Goal: Task Accomplishment & Management: Manage account settings

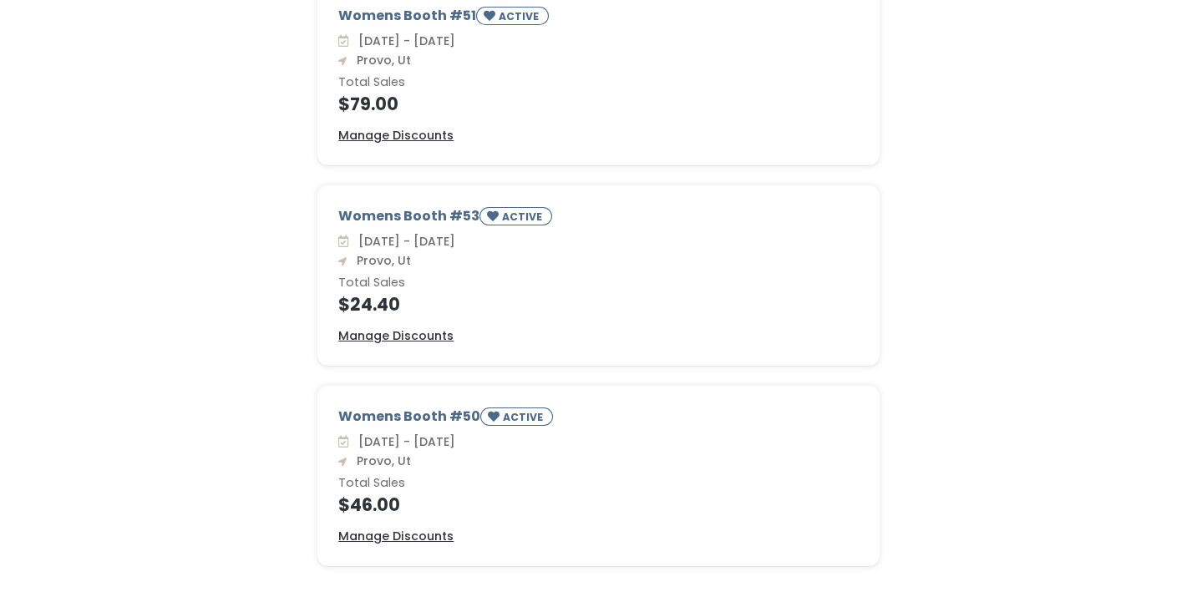
scroll to position [444, 0]
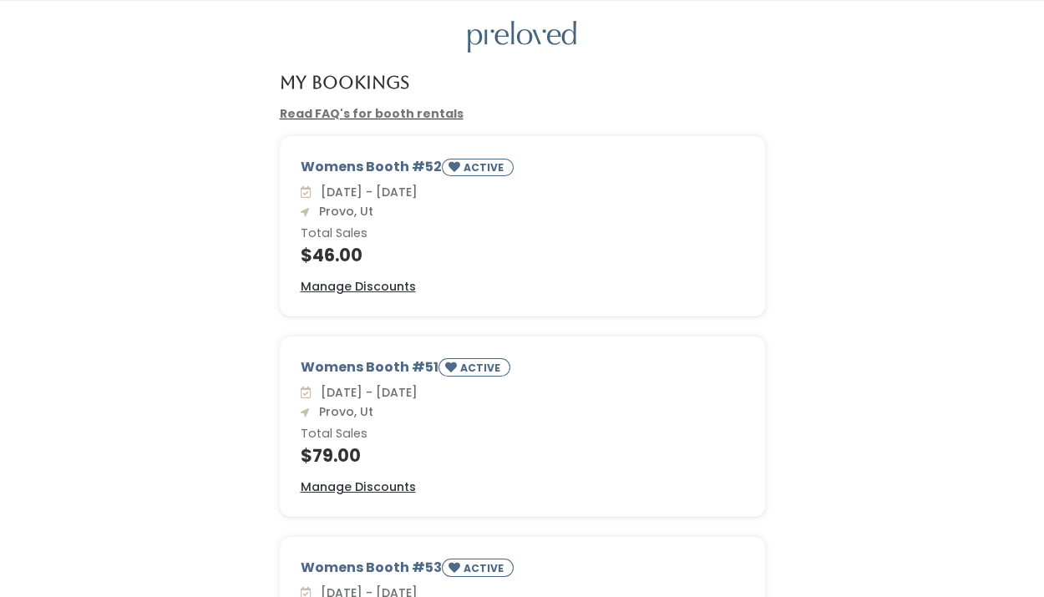
scroll to position [48, 0]
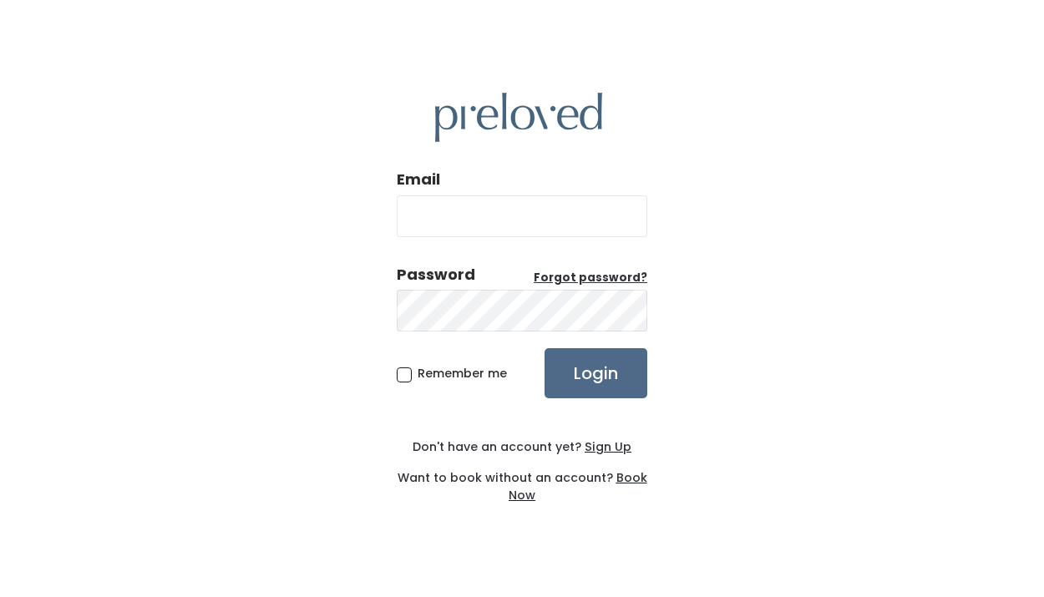
click at [599, 223] on input "Email" at bounding box center [522, 216] width 251 height 42
type input "hcbussey@gmail.com"
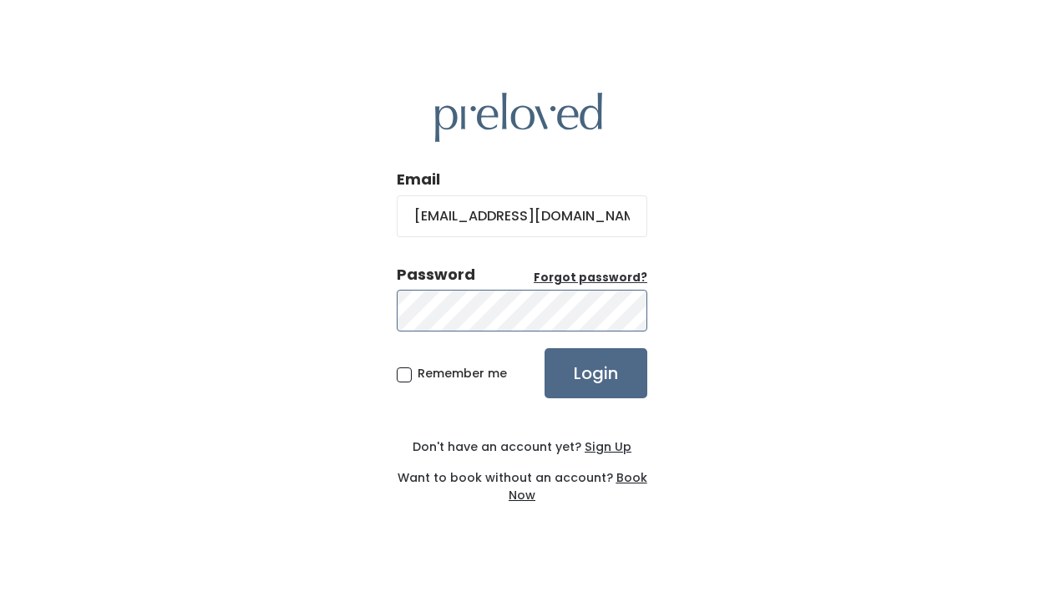
click at [545, 348] on input "Login" at bounding box center [596, 373] width 103 height 50
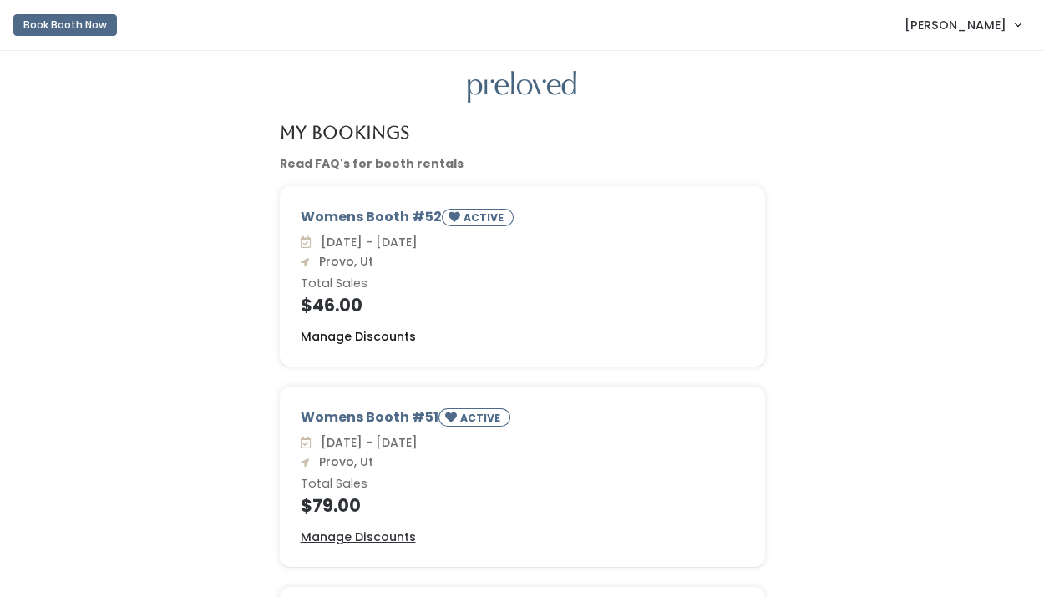
click at [385, 334] on u "Manage Discounts" at bounding box center [358, 336] width 115 height 17
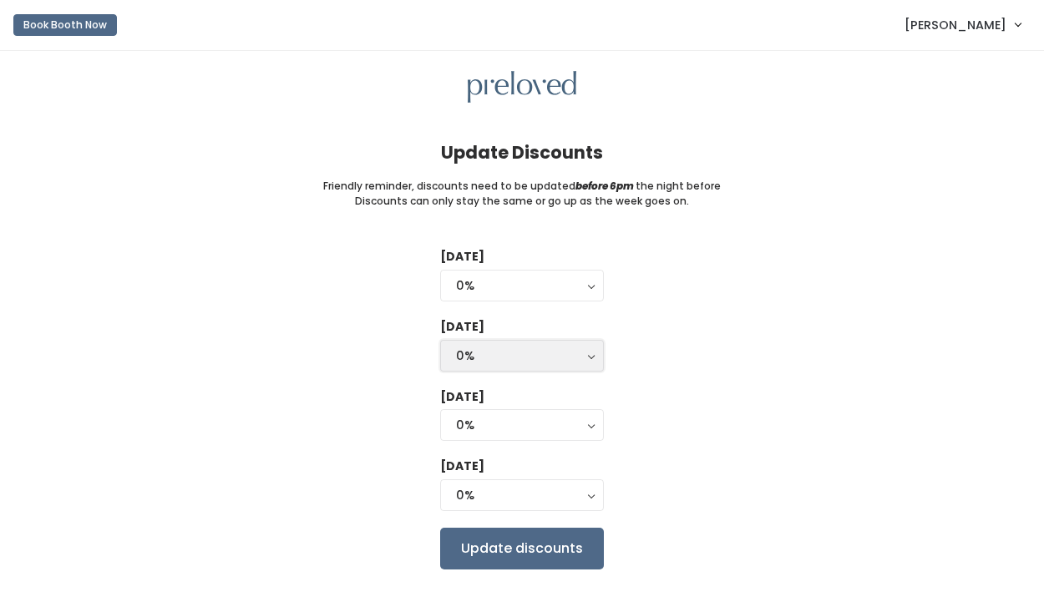
click at [469, 345] on button "0%" at bounding box center [522, 356] width 164 height 32
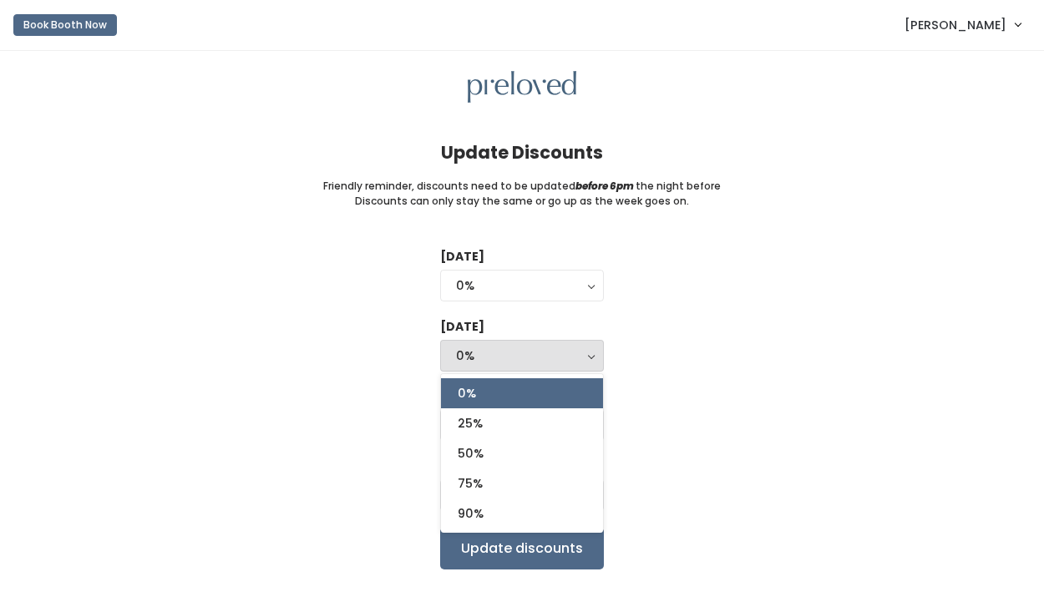
click at [400, 343] on div "Tuesday 0% 25% 50% 75% 90% 0% Wednesday 0% 25% 50% 75% 90% 0% 0% 25% 50% 75% 90…" at bounding box center [522, 408] width 991 height 321
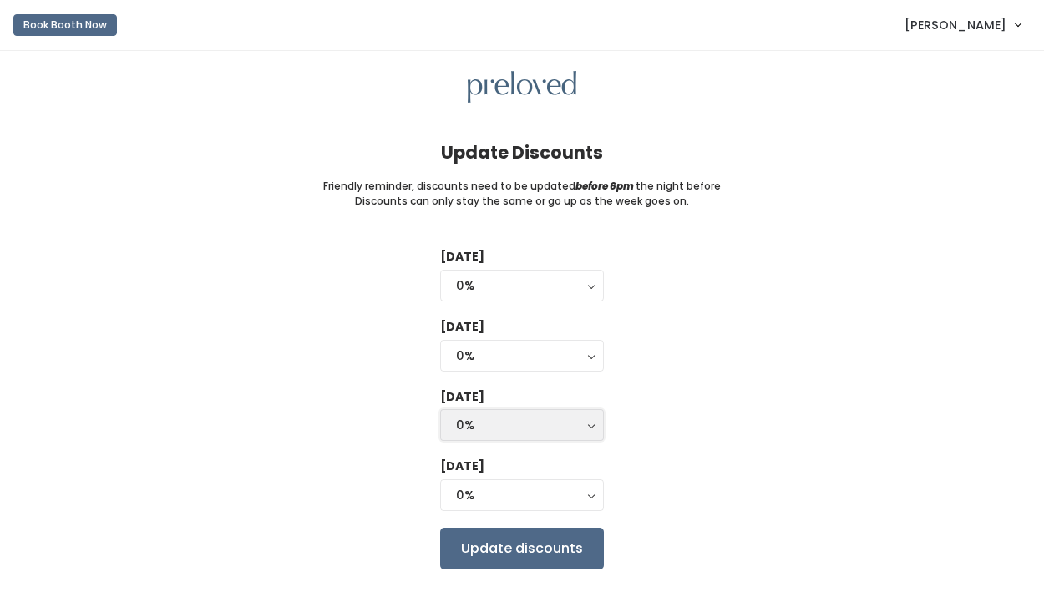
click at [474, 434] on div "0%" at bounding box center [522, 425] width 132 height 18
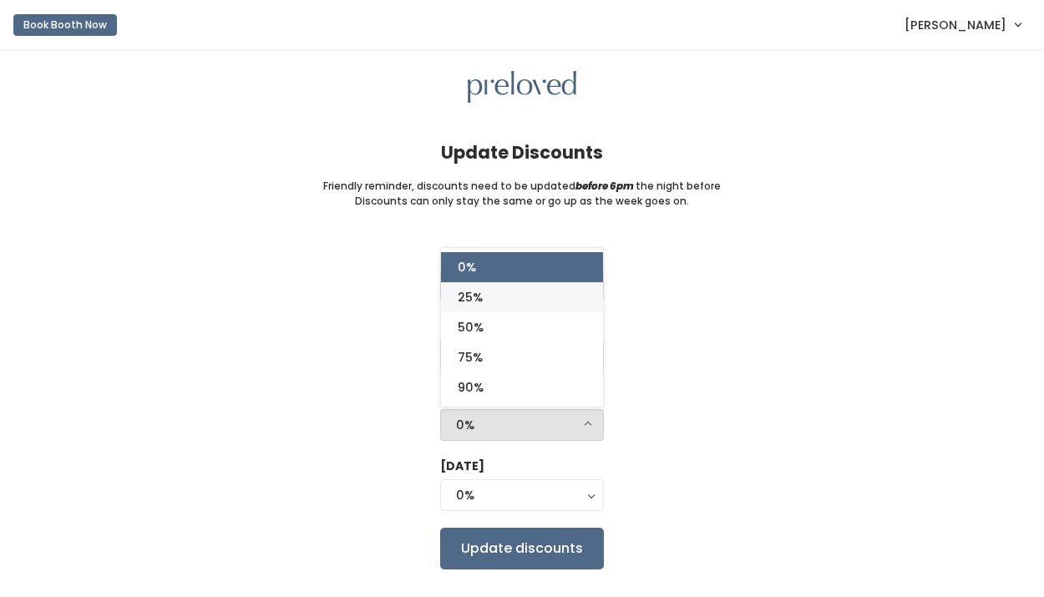
click at [517, 306] on link "25%" at bounding box center [522, 297] width 162 height 30
select select "25%"
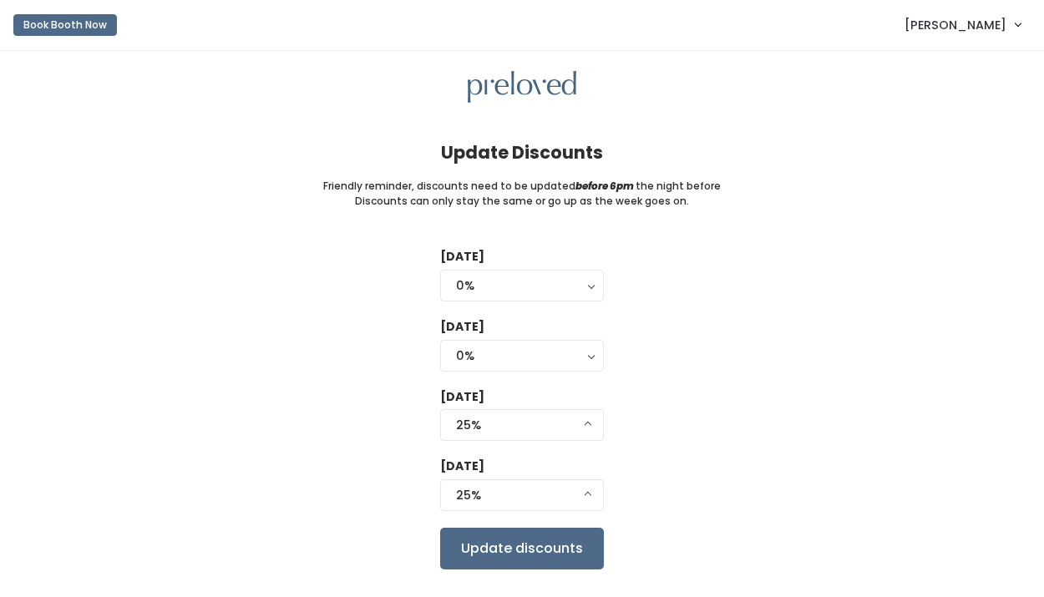
click at [495, 513] on div "Friday 0% 25% 50% 75% 90% 25% 0% 25% 50% 75% 90%" at bounding box center [522, 486] width 164 height 57
click at [504, 504] on div "25%" at bounding box center [522, 495] width 132 height 18
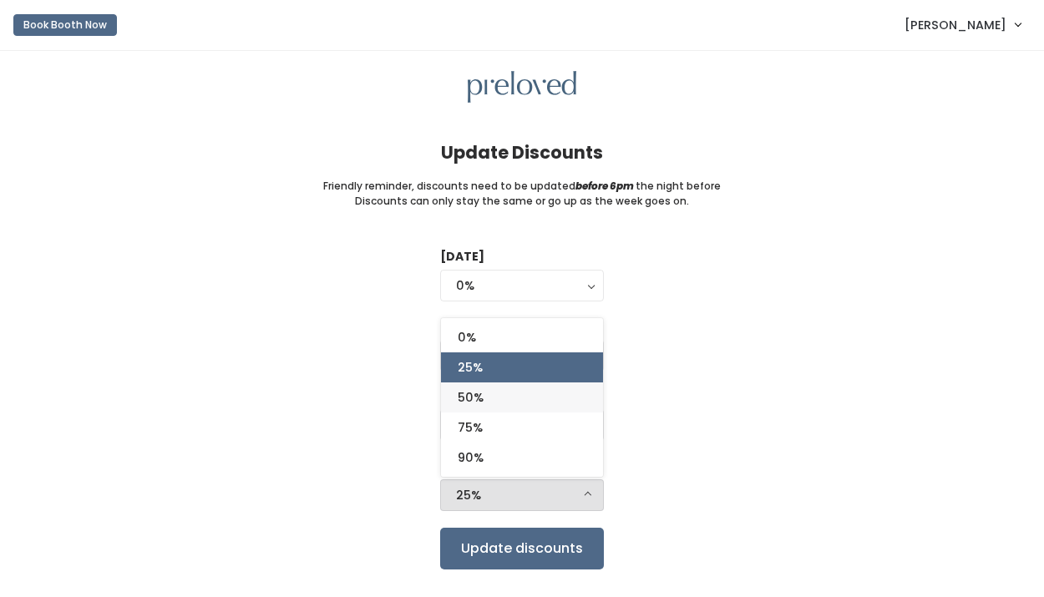
click at [519, 401] on link "50%" at bounding box center [522, 398] width 162 height 30
select select "50%"
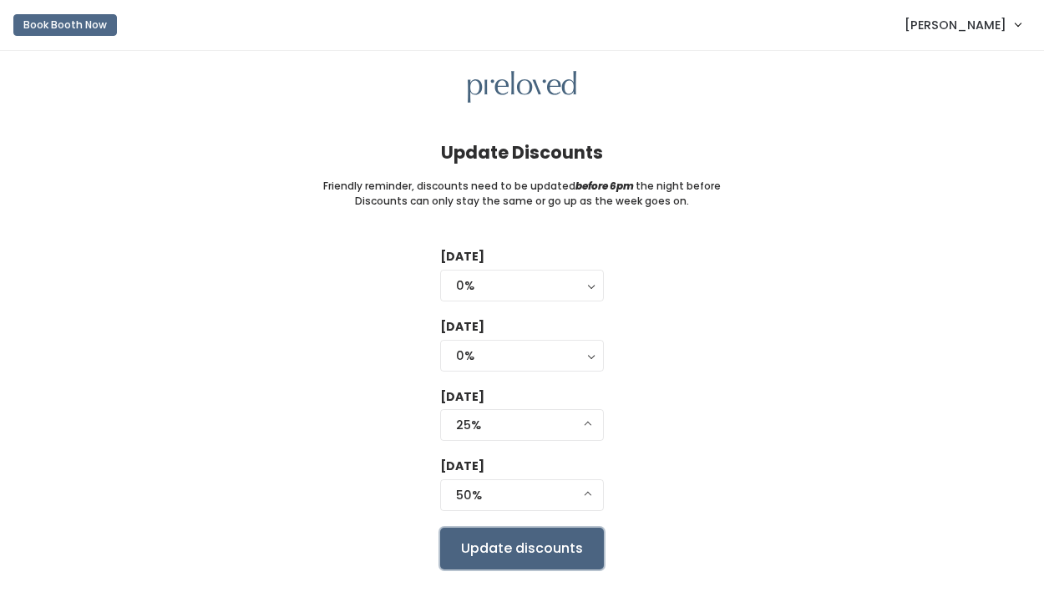
click at [534, 561] on input "Update discounts" at bounding box center [522, 549] width 164 height 42
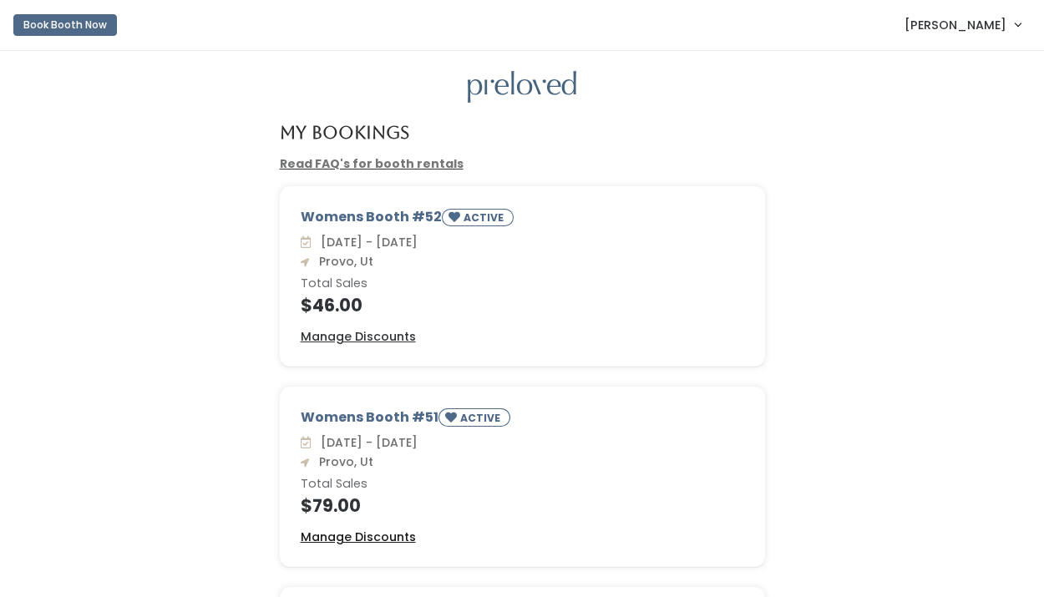
click at [382, 533] on u "Manage Discounts" at bounding box center [358, 537] width 115 height 17
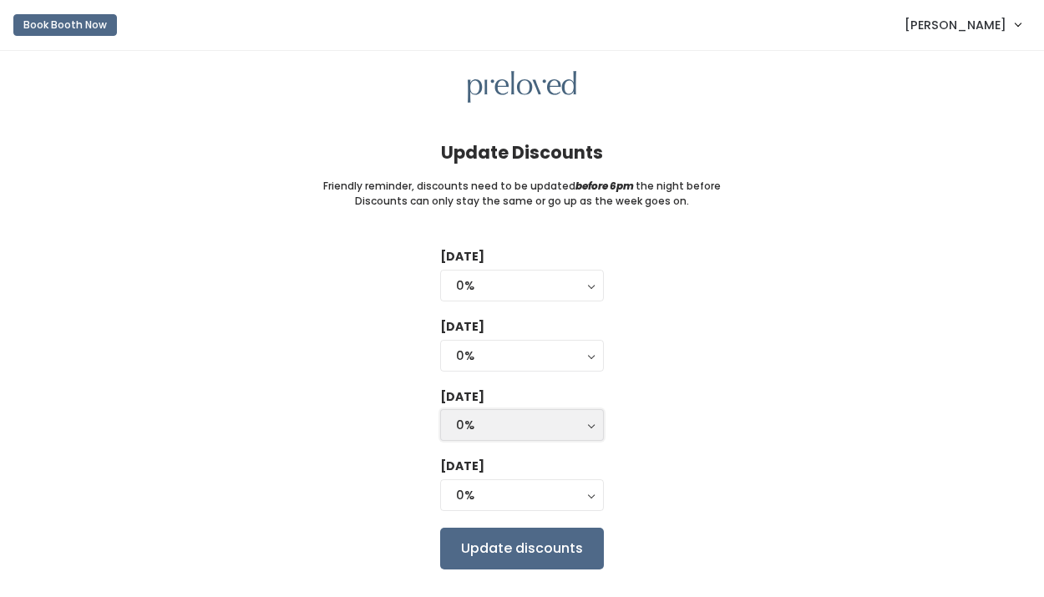
click at [517, 433] on div "0%" at bounding box center [522, 425] width 132 height 18
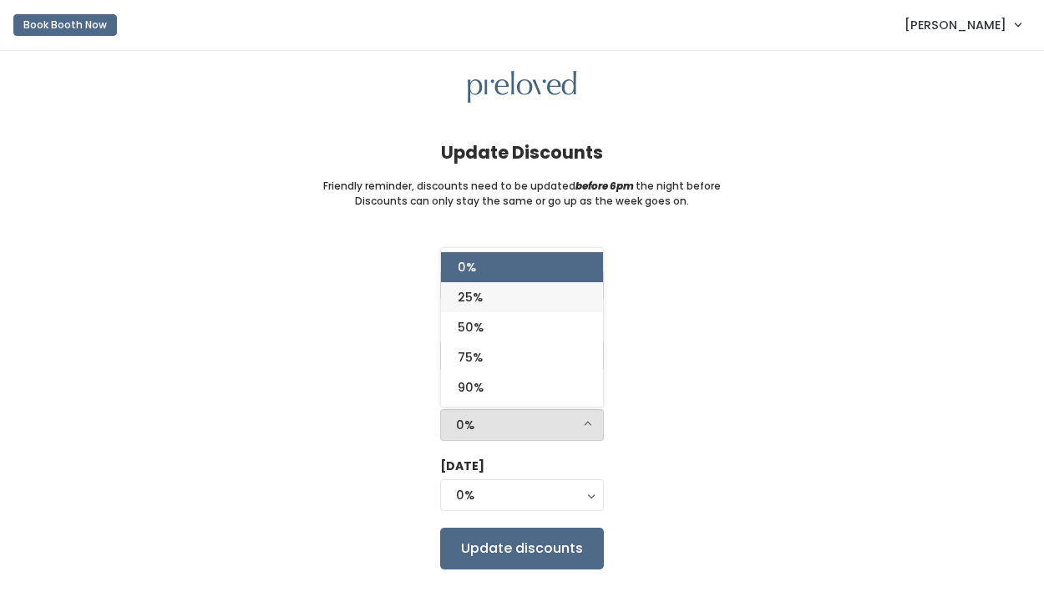
click at [530, 301] on link "25%" at bounding box center [522, 297] width 162 height 30
select select "25%"
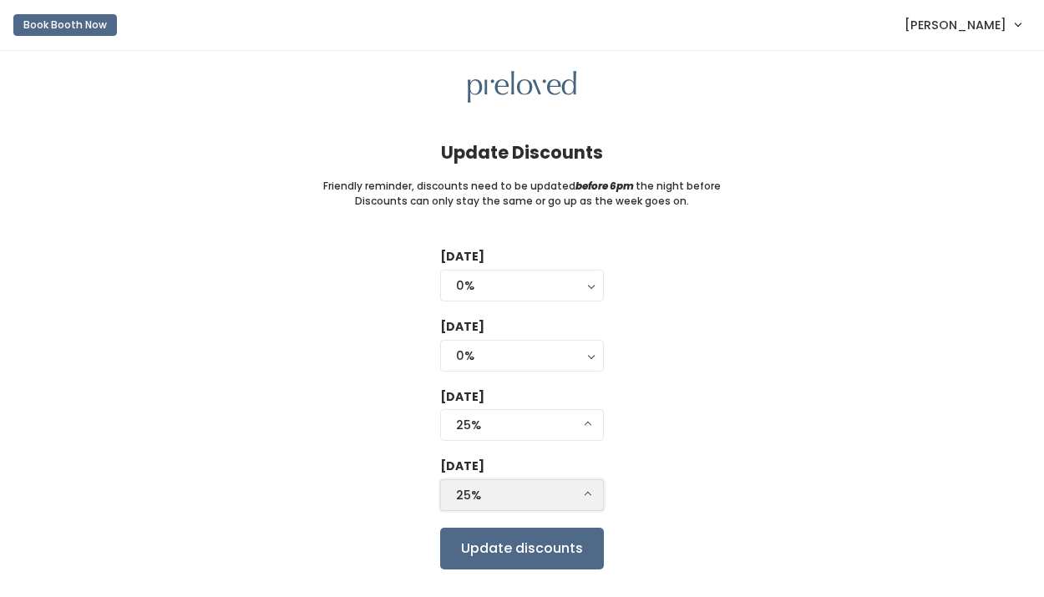
click at [530, 492] on div "25%" at bounding box center [522, 495] width 132 height 18
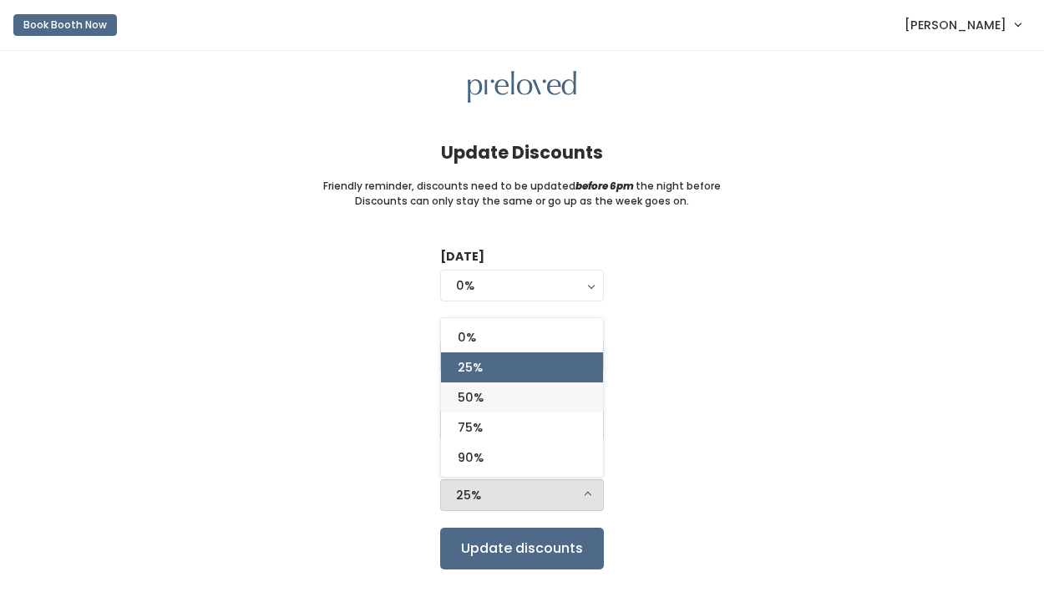
click at [538, 410] on link "50%" at bounding box center [522, 398] width 162 height 30
select select "50%"
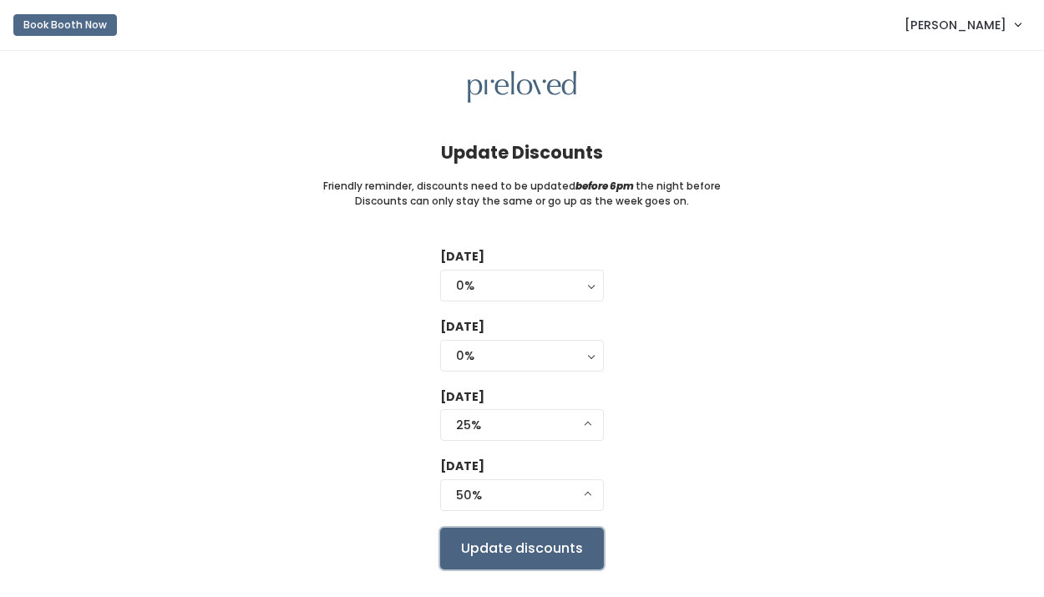
click at [531, 553] on input "Update discounts" at bounding box center [522, 549] width 164 height 42
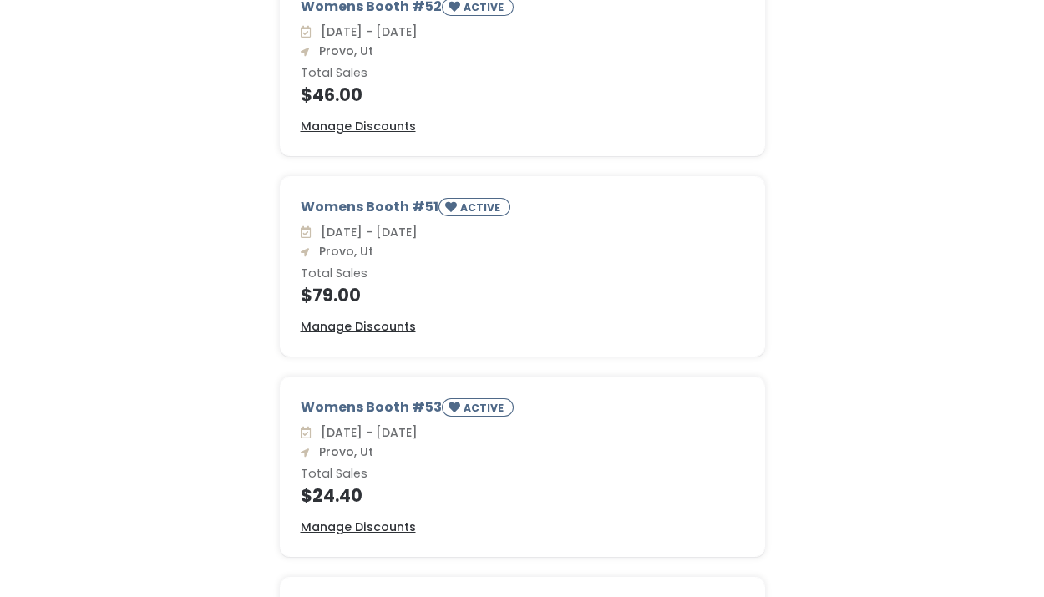
scroll to position [358, 0]
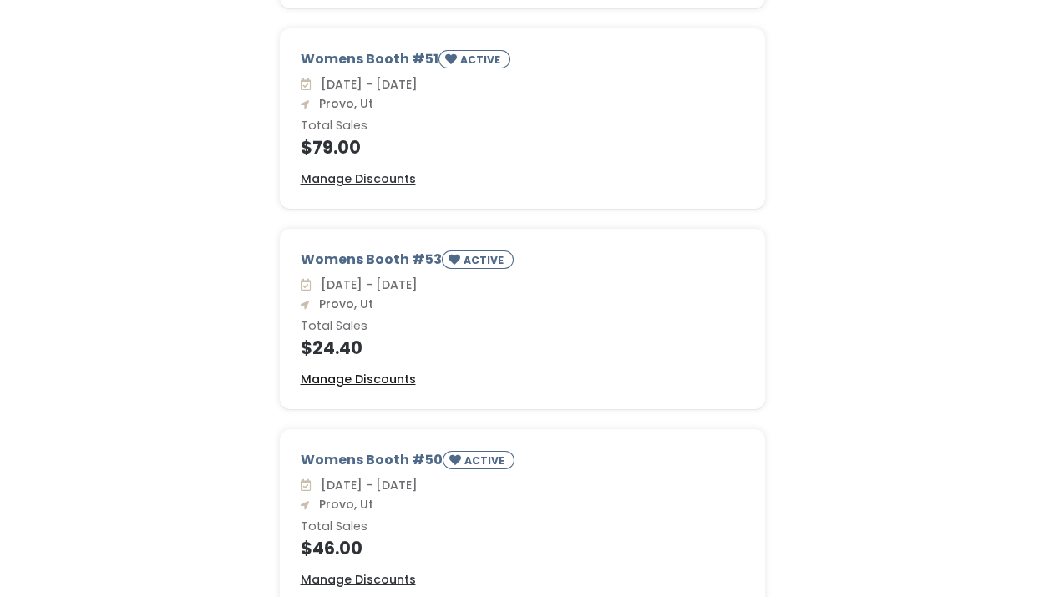
click at [351, 378] on u "Manage Discounts" at bounding box center [358, 379] width 115 height 17
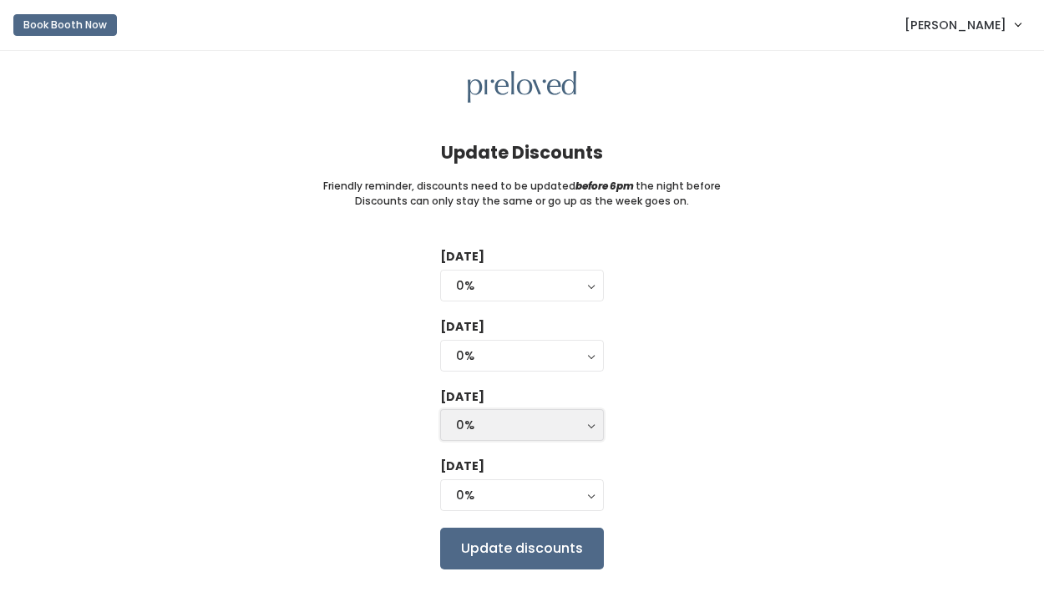
click at [488, 428] on div "0%" at bounding box center [522, 425] width 132 height 18
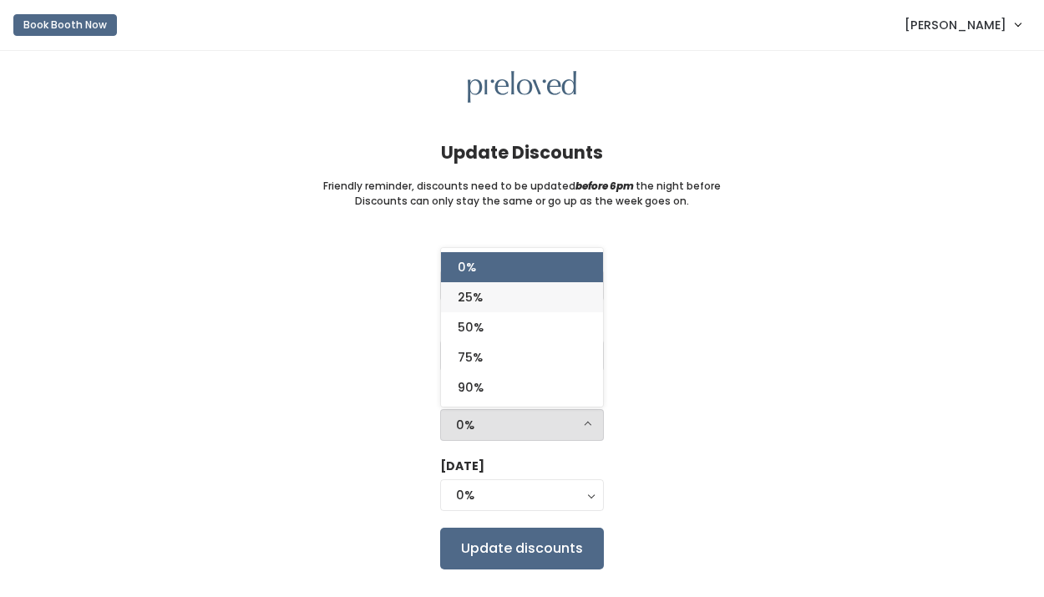
click at [510, 307] on link "25%" at bounding box center [522, 297] width 162 height 30
select select "25%"
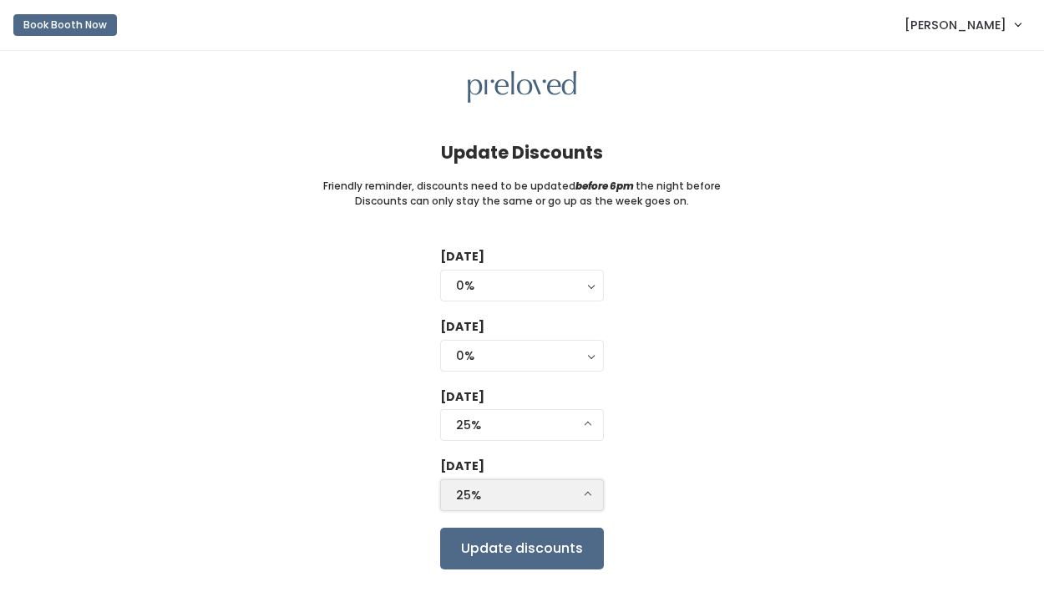
click at [505, 497] on div "25%" at bounding box center [522, 495] width 132 height 18
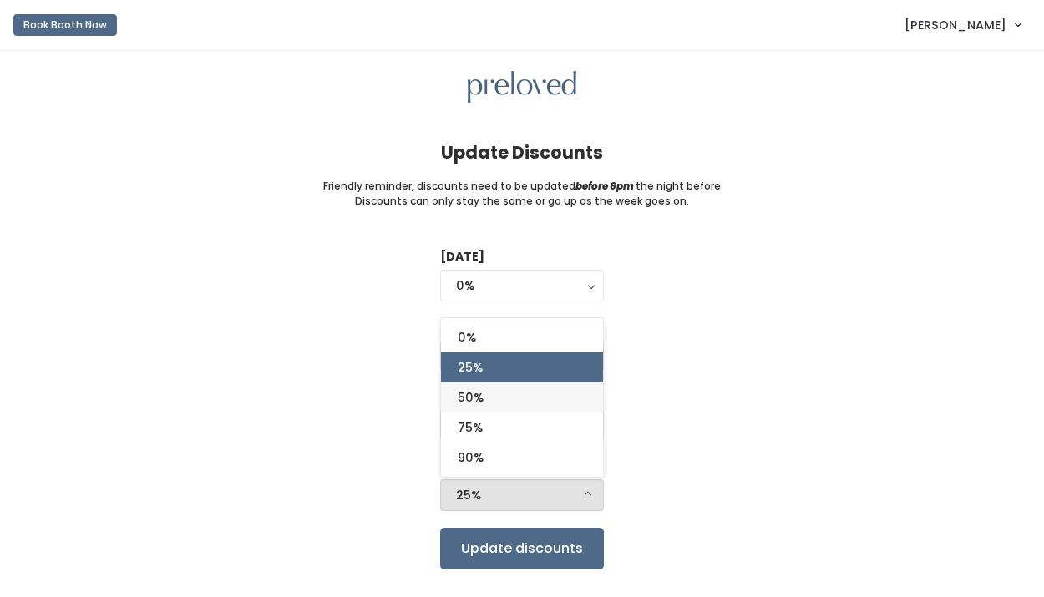
click at [520, 407] on link "50%" at bounding box center [522, 398] width 162 height 30
select select "50%"
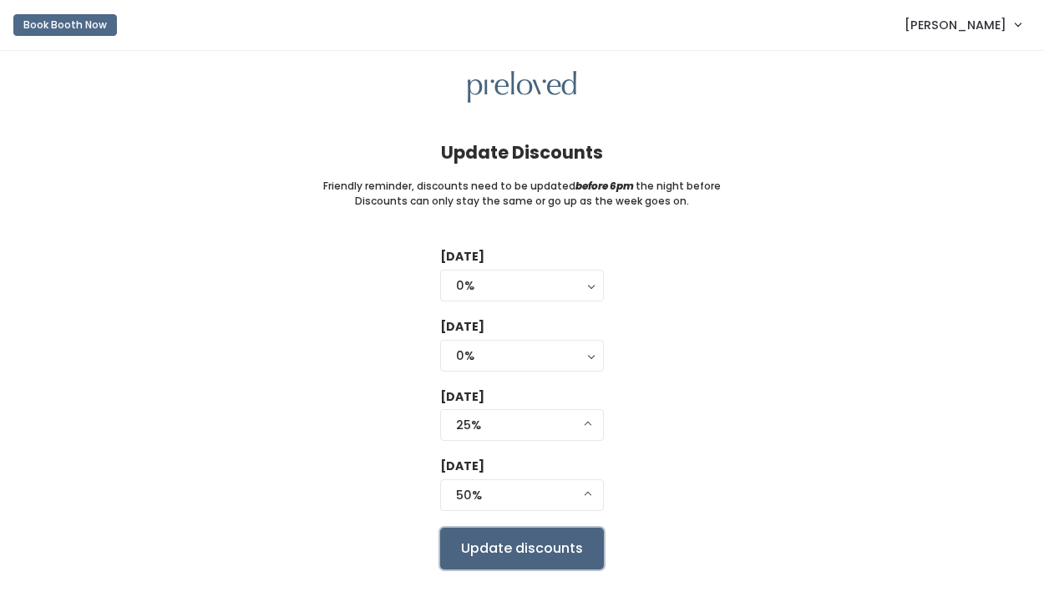
click at [515, 549] on input "Update discounts" at bounding box center [522, 549] width 164 height 42
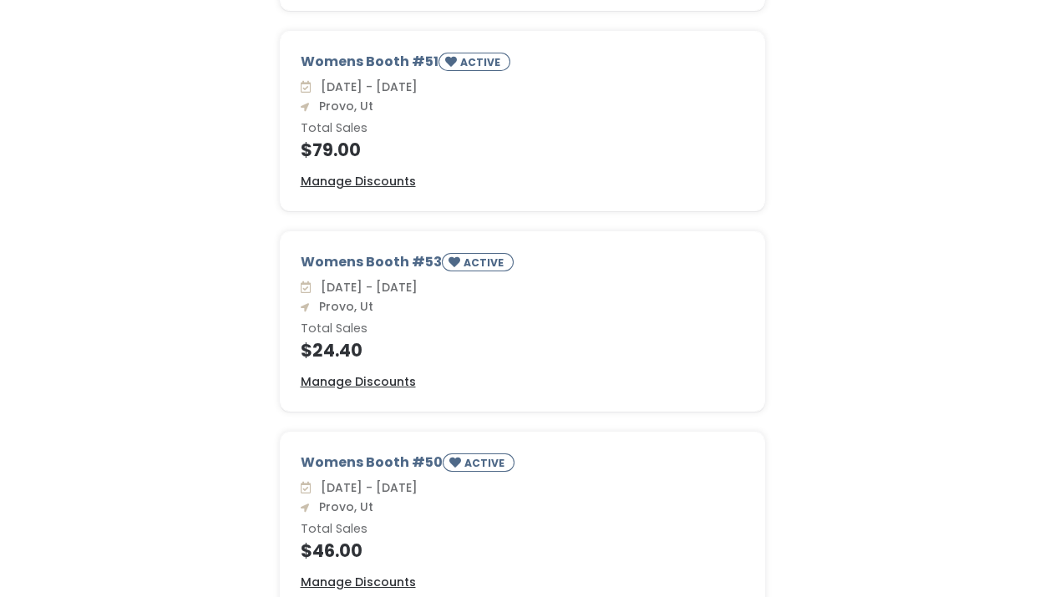
scroll to position [452, 0]
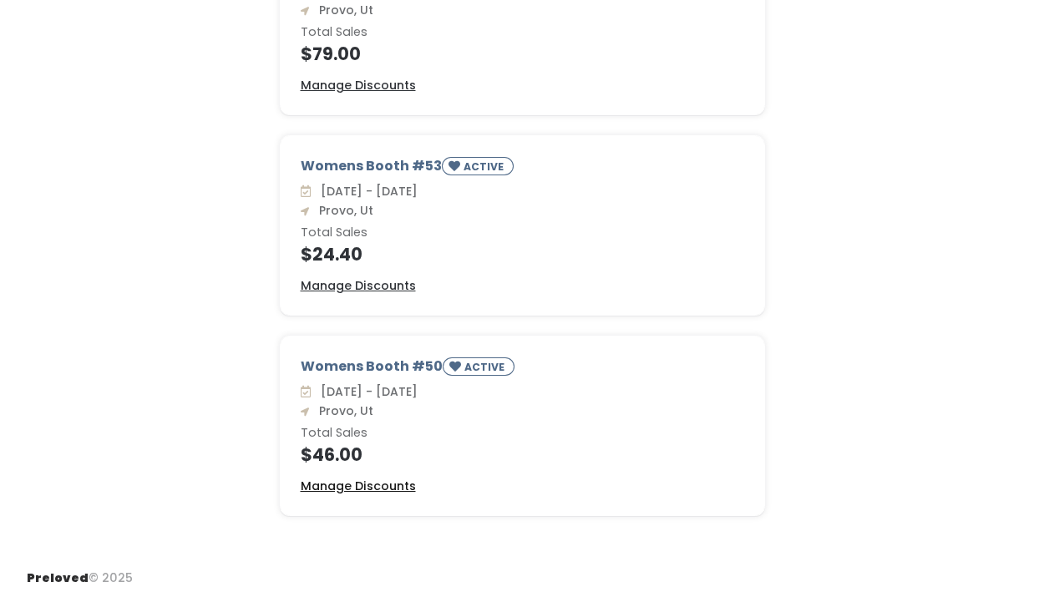
click at [384, 483] on u "Manage Discounts" at bounding box center [358, 486] width 115 height 17
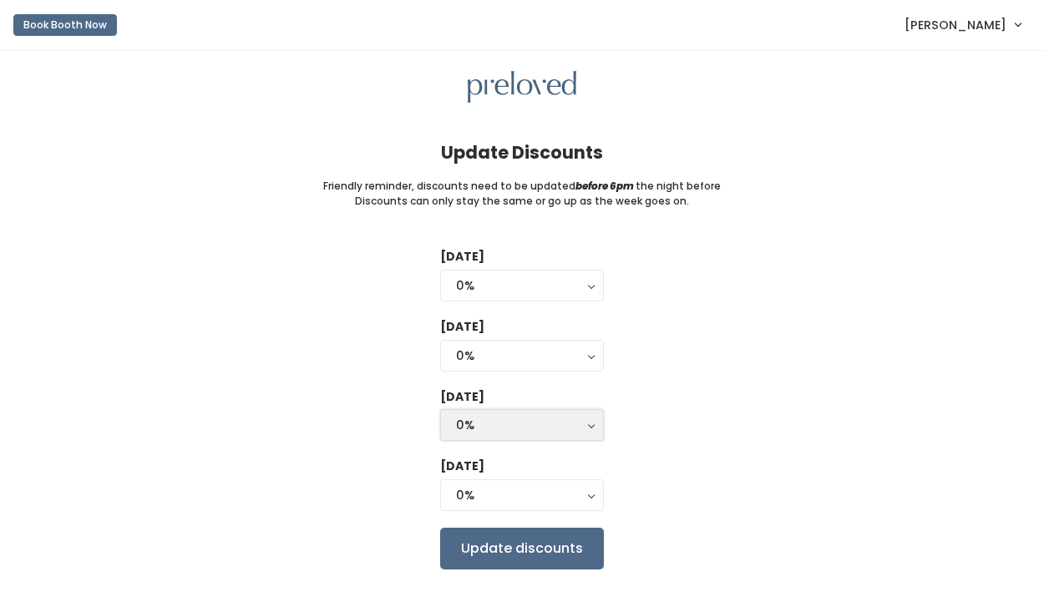
click at [516, 423] on div "0%" at bounding box center [522, 425] width 132 height 18
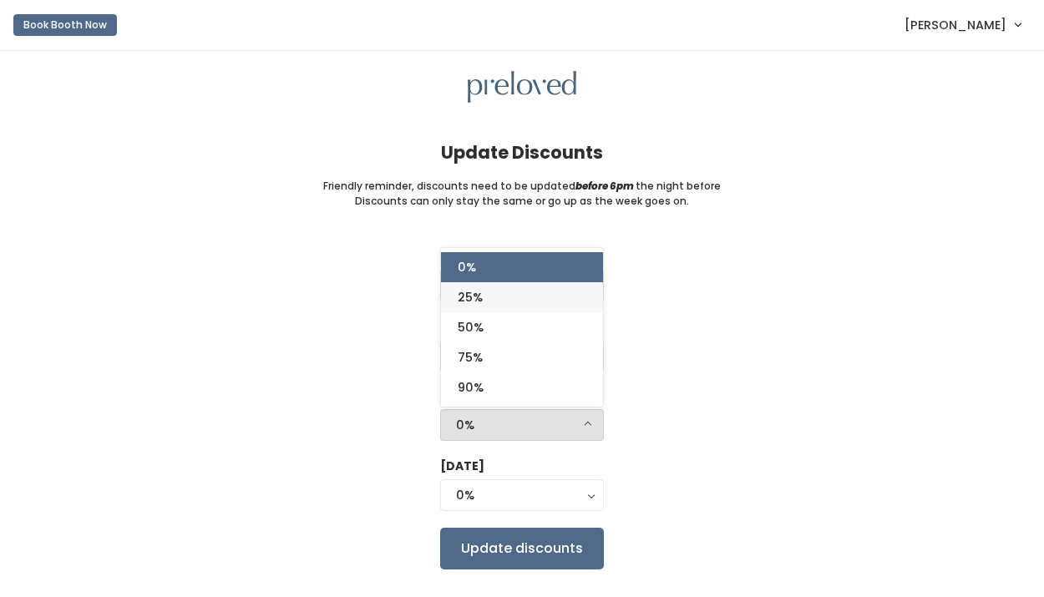
click at [536, 309] on link "25%" at bounding box center [522, 297] width 162 height 30
select select "25%"
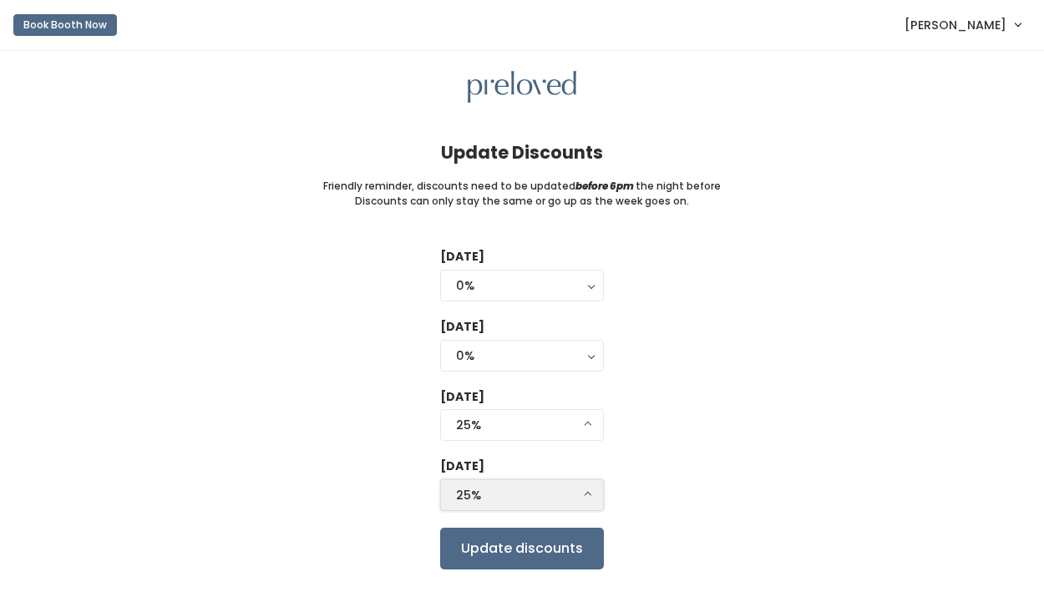
click at [524, 492] on div "25%" at bounding box center [522, 495] width 132 height 18
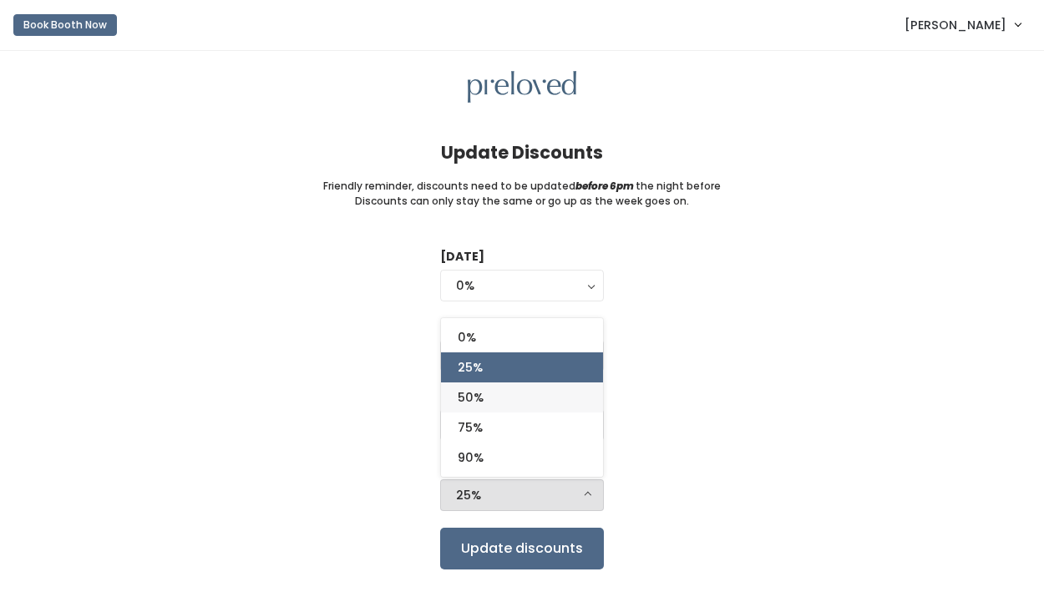
click at [530, 397] on link "50%" at bounding box center [522, 398] width 162 height 30
select select "50%"
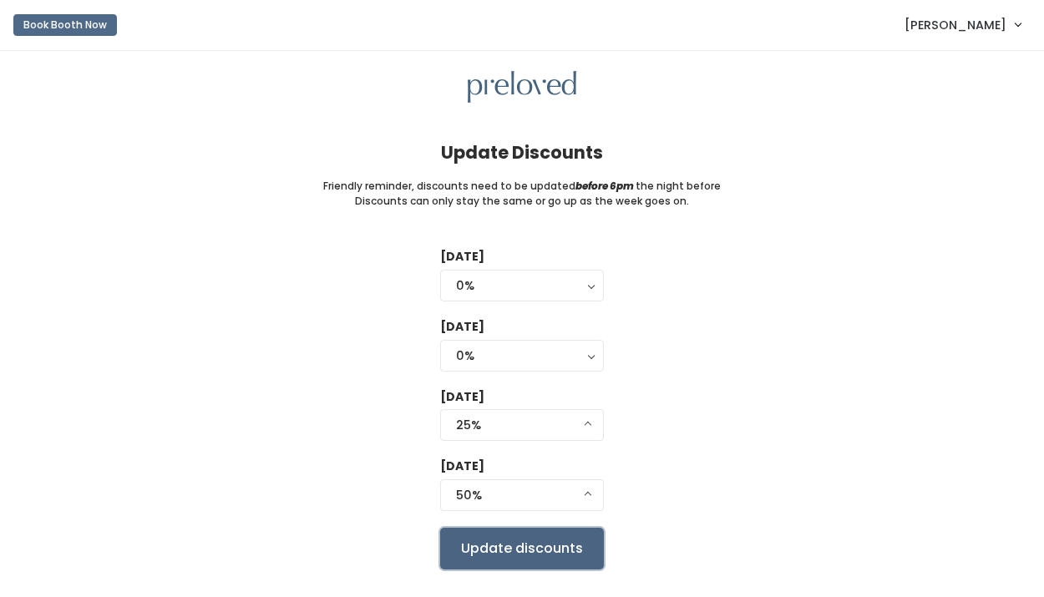
click at [529, 542] on input "Update discounts" at bounding box center [522, 549] width 164 height 42
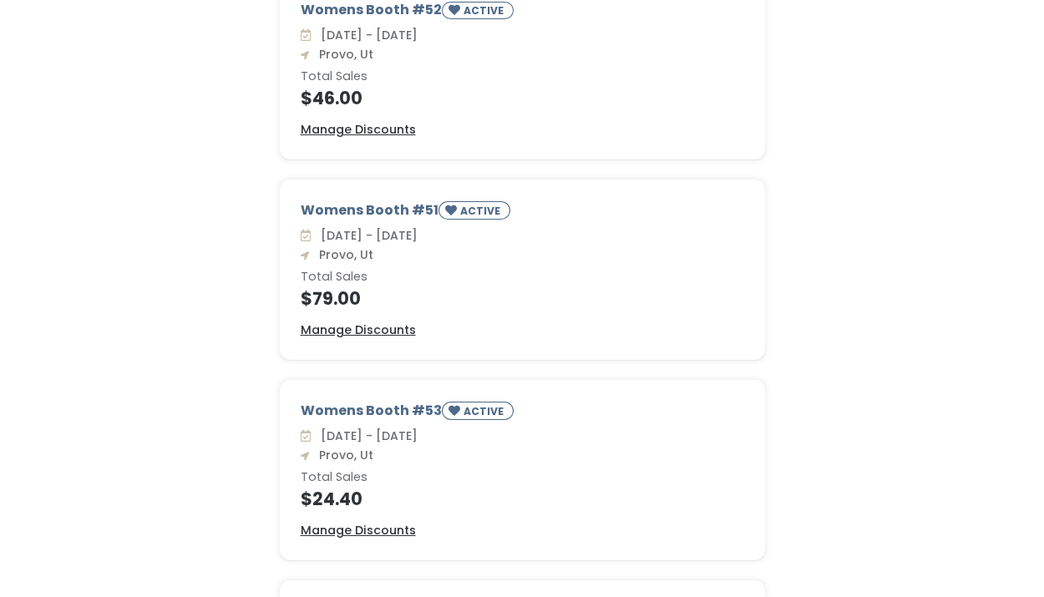
scroll to position [454, 0]
